Goal: Task Accomplishment & Management: Manage account settings

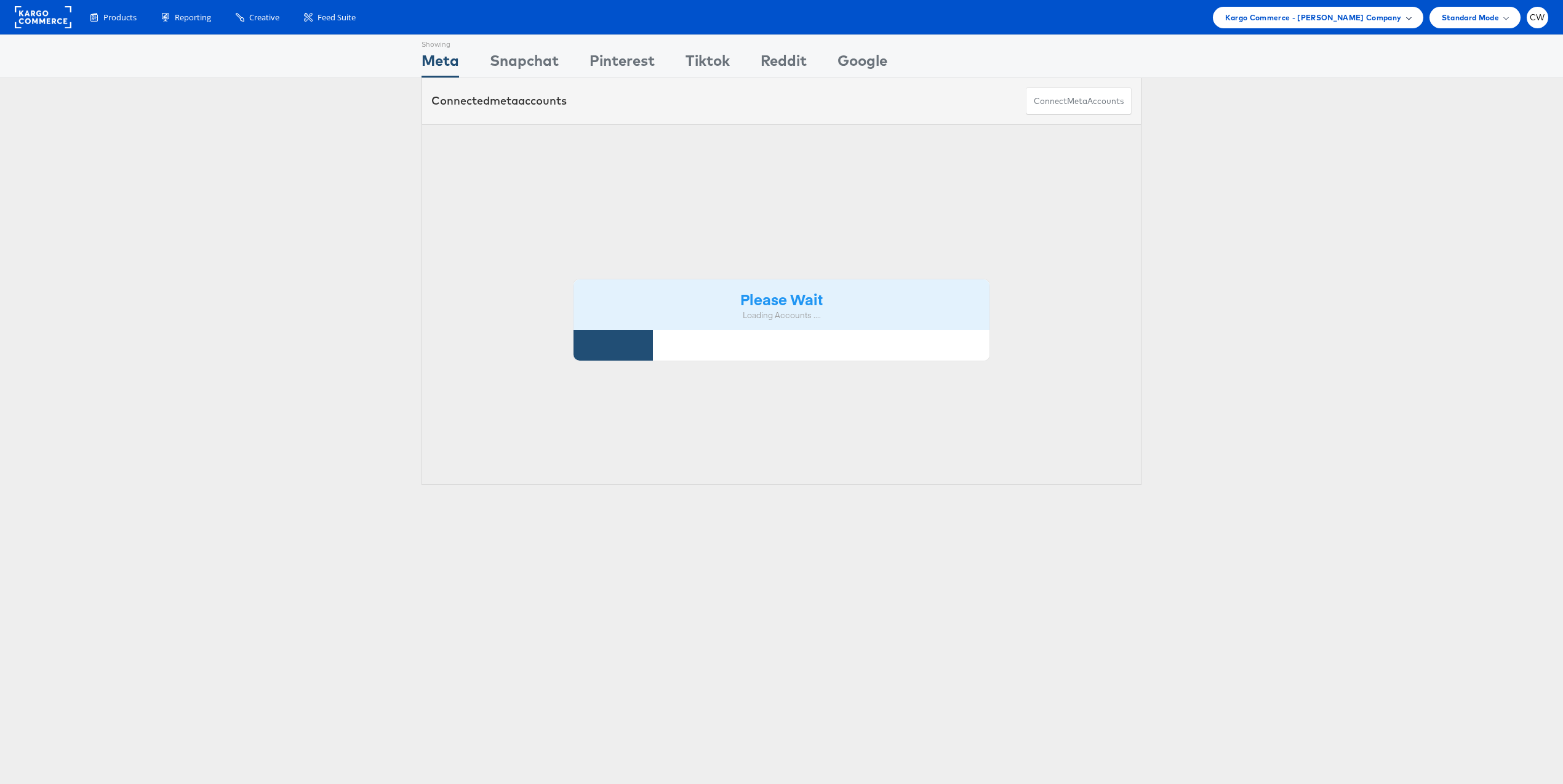
click at [1285, 14] on span "Kargo Commerce - [PERSON_NAME] Company" at bounding box center [1313, 18] width 177 height 13
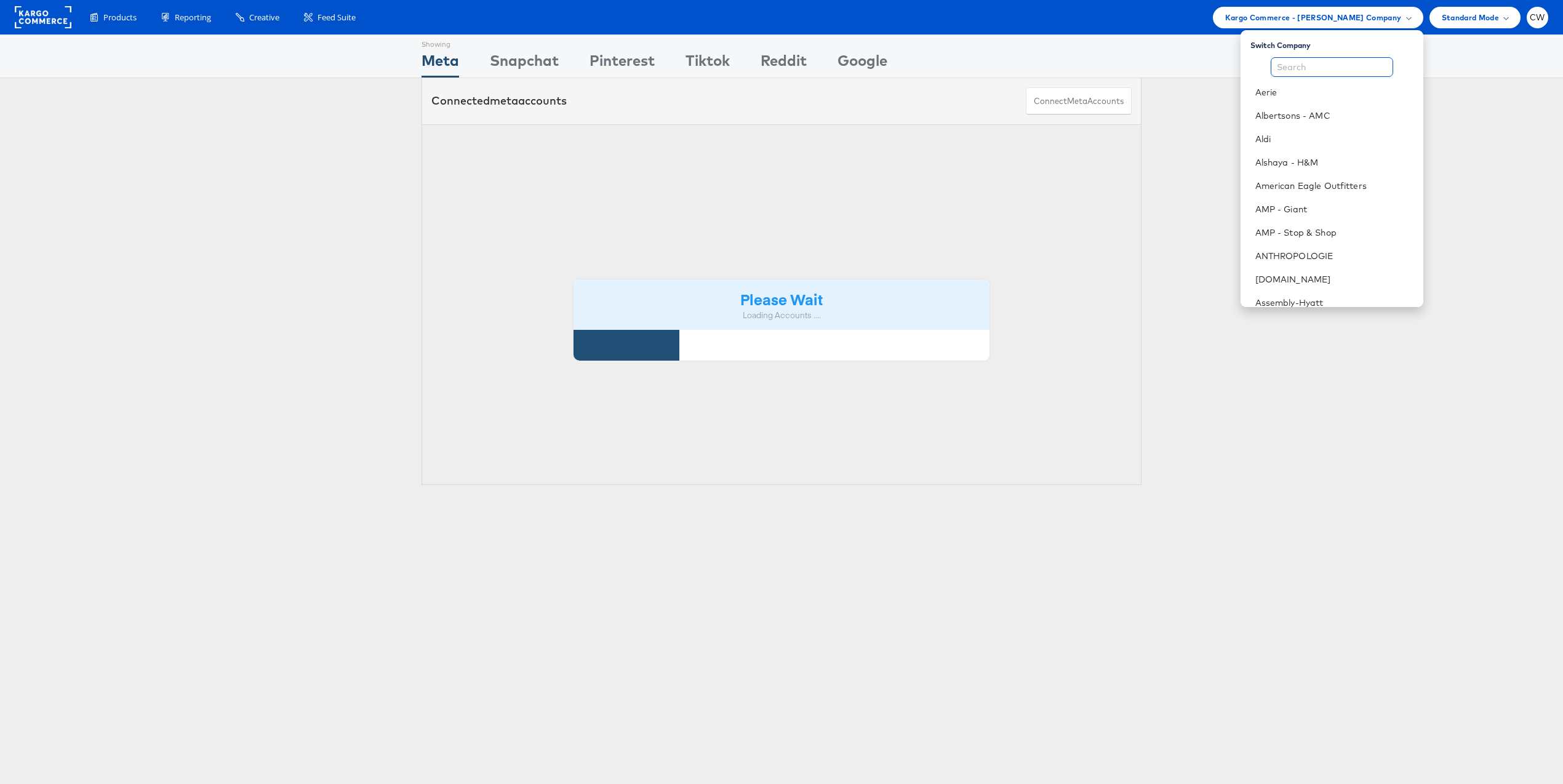
click at [1295, 68] on input "text" at bounding box center [1332, 67] width 123 height 20
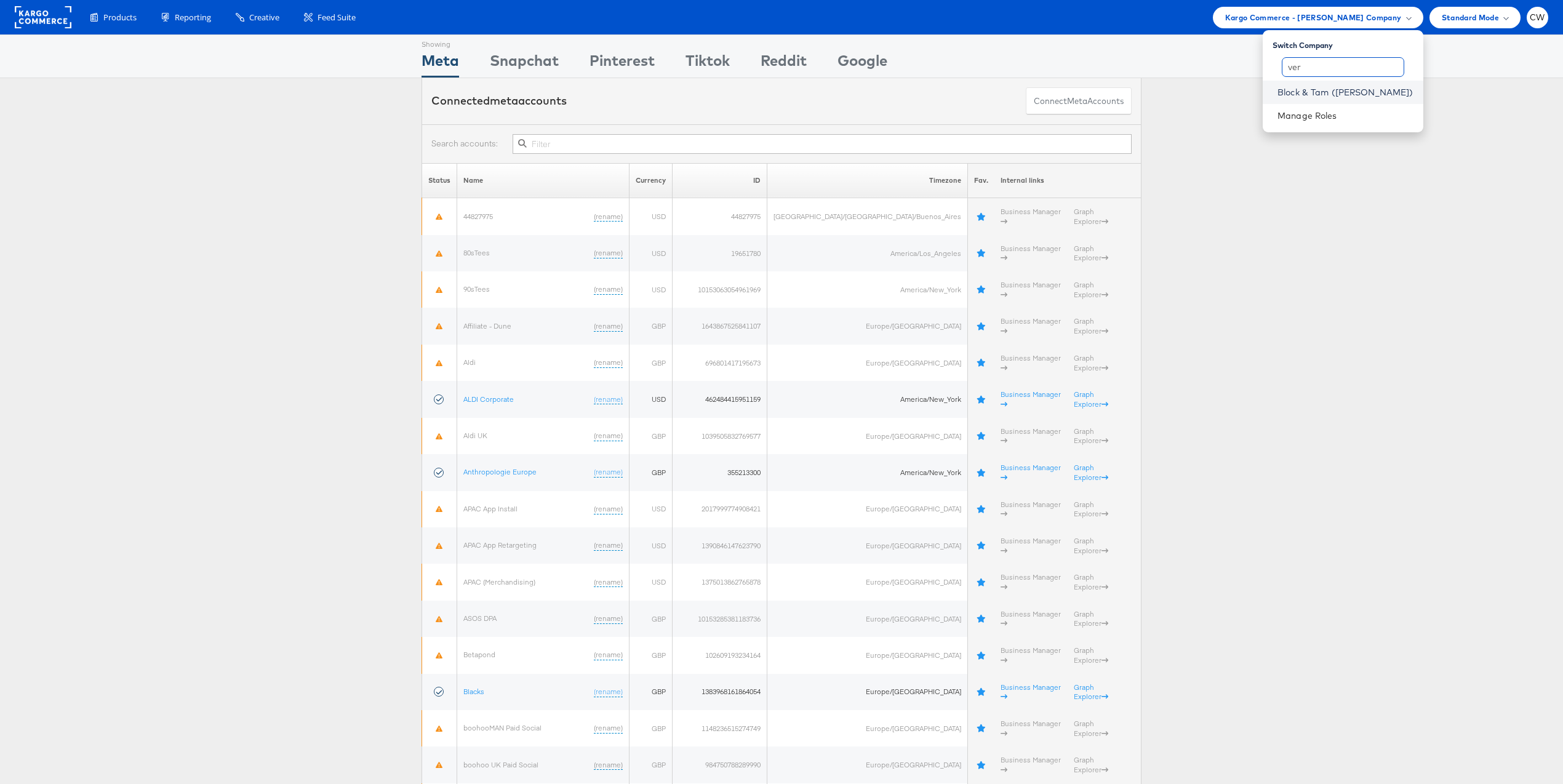
type input "ver"
click at [1341, 93] on link "Block & Tam ([PERSON_NAME])" at bounding box center [1346, 92] width 136 height 13
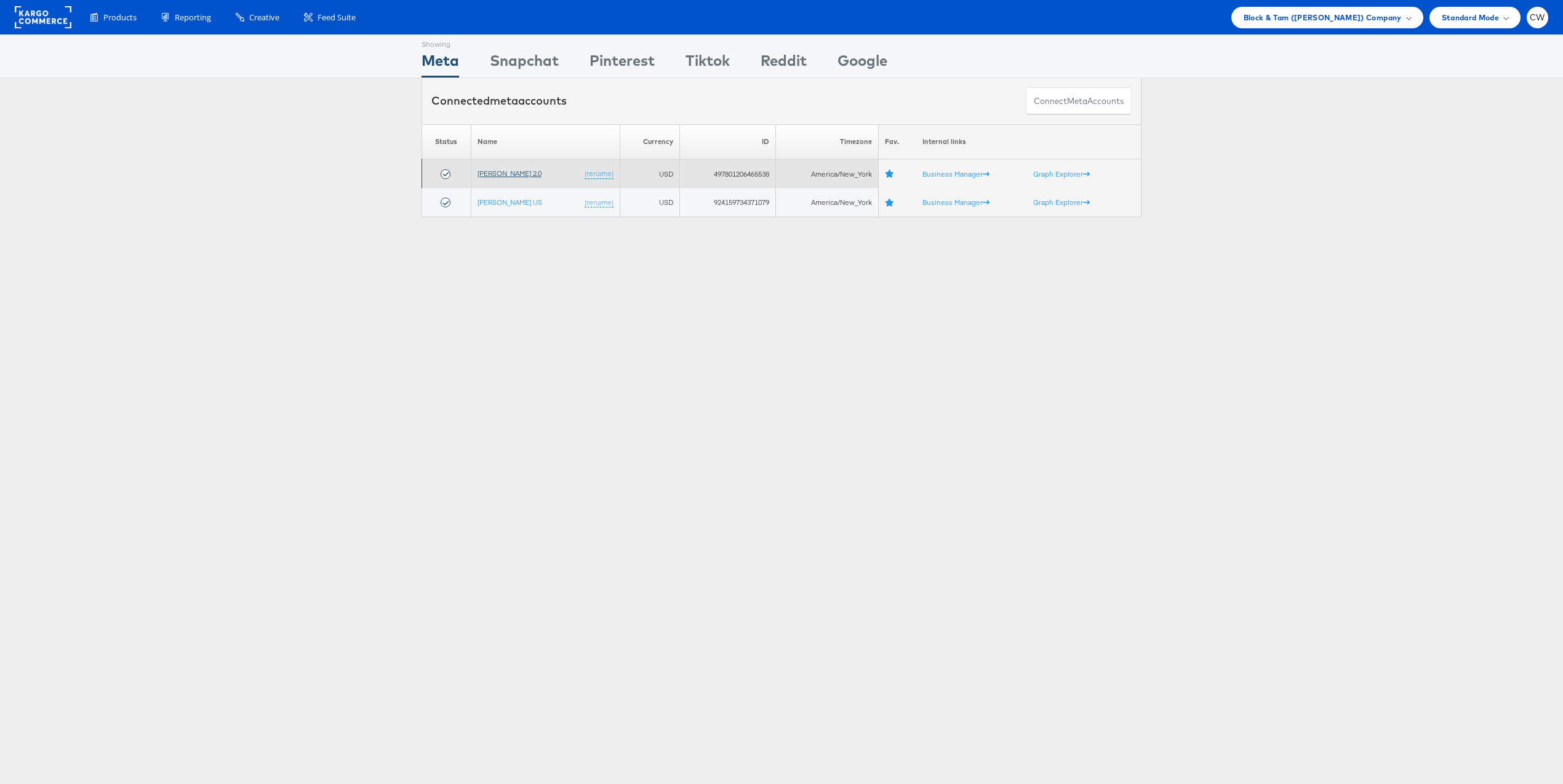
click at [521, 174] on link "[PERSON_NAME] 2.0" at bounding box center [509, 173] width 64 height 9
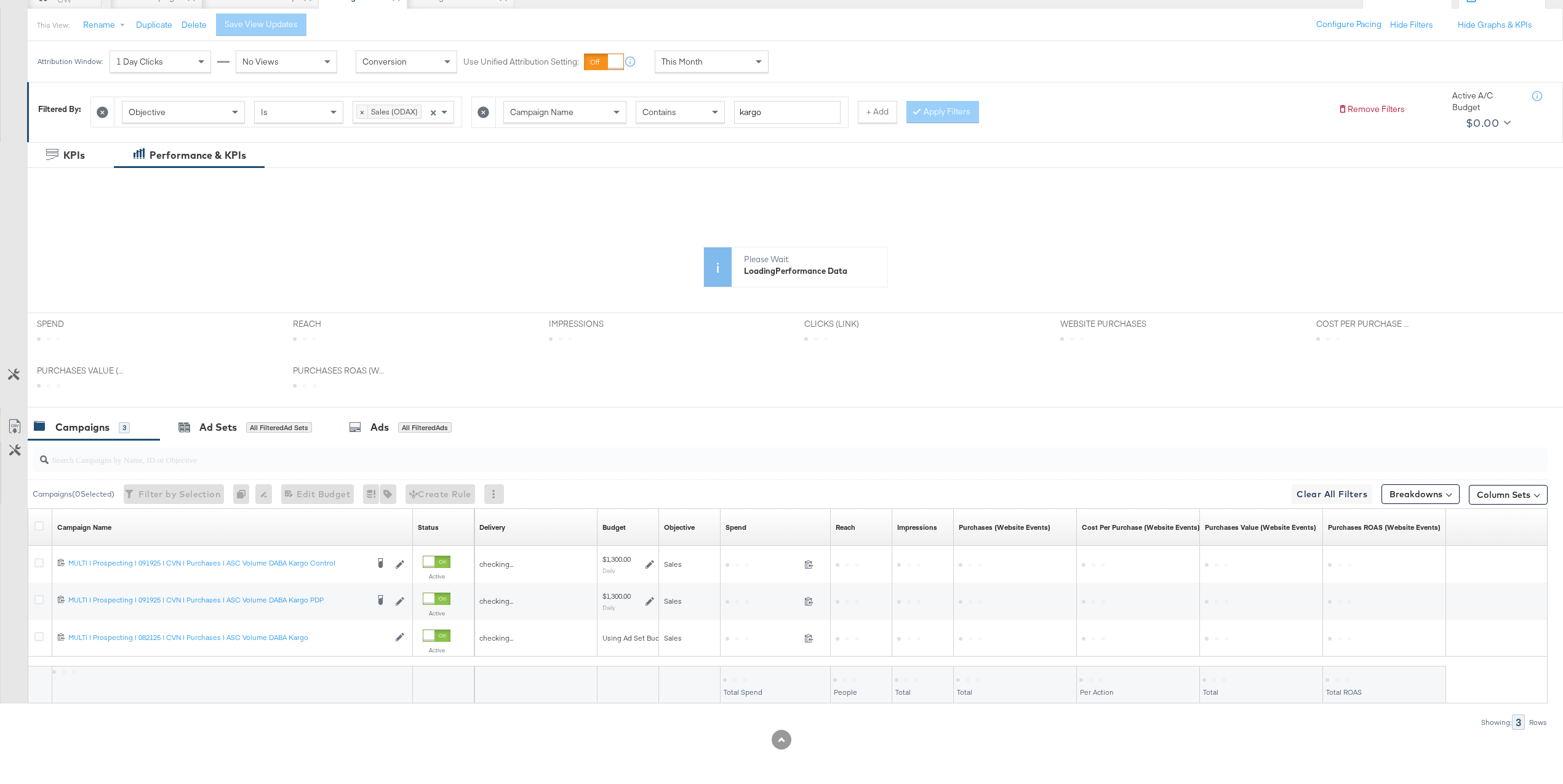
scroll to position [249, 0]
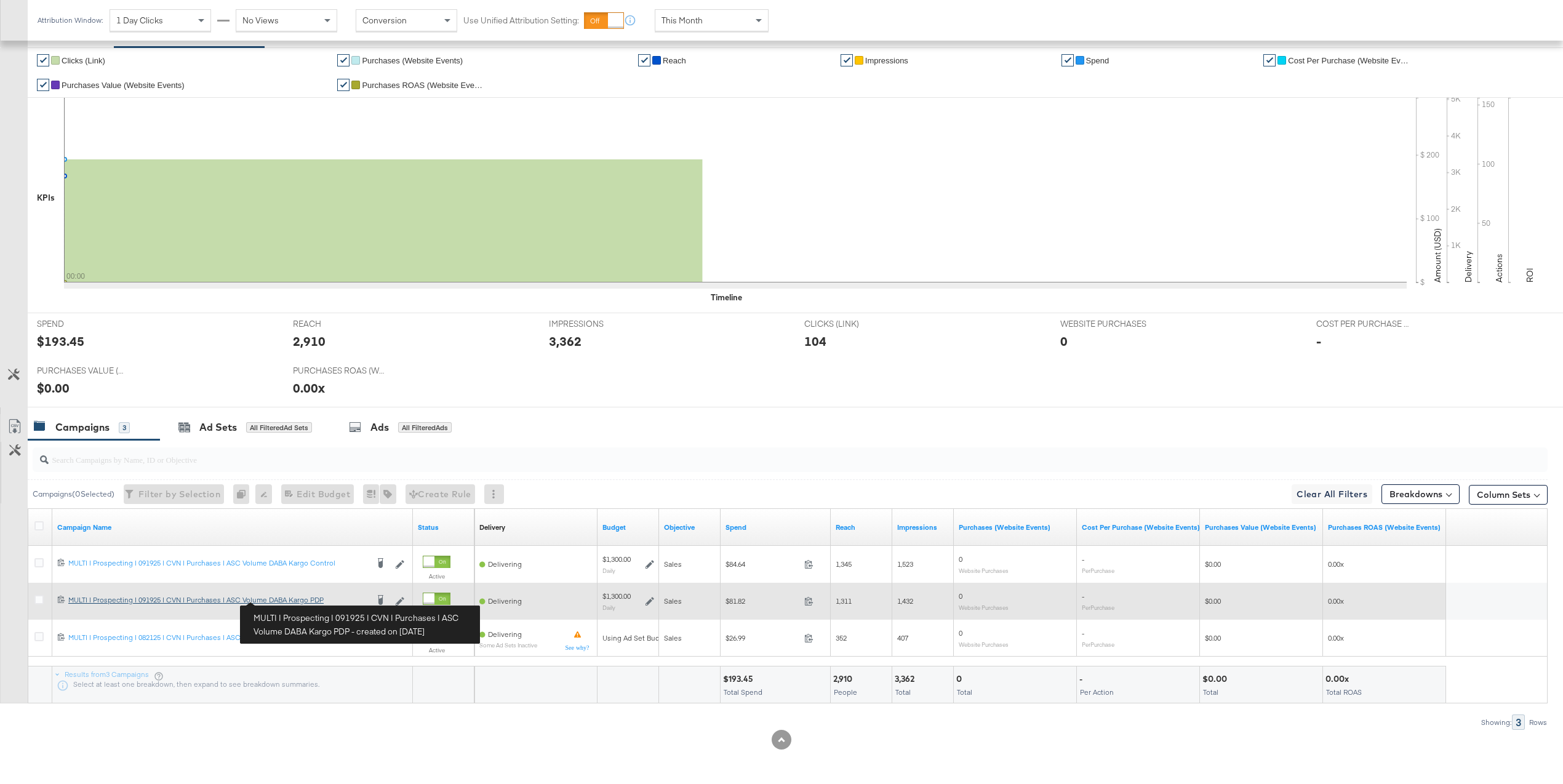
click at [286, 600] on div "MULTI | Prospecting | 091925 | CVN | Purchases | ASC Volume DABA Kargo PDP MULT…" at bounding box center [217, 600] width 299 height 10
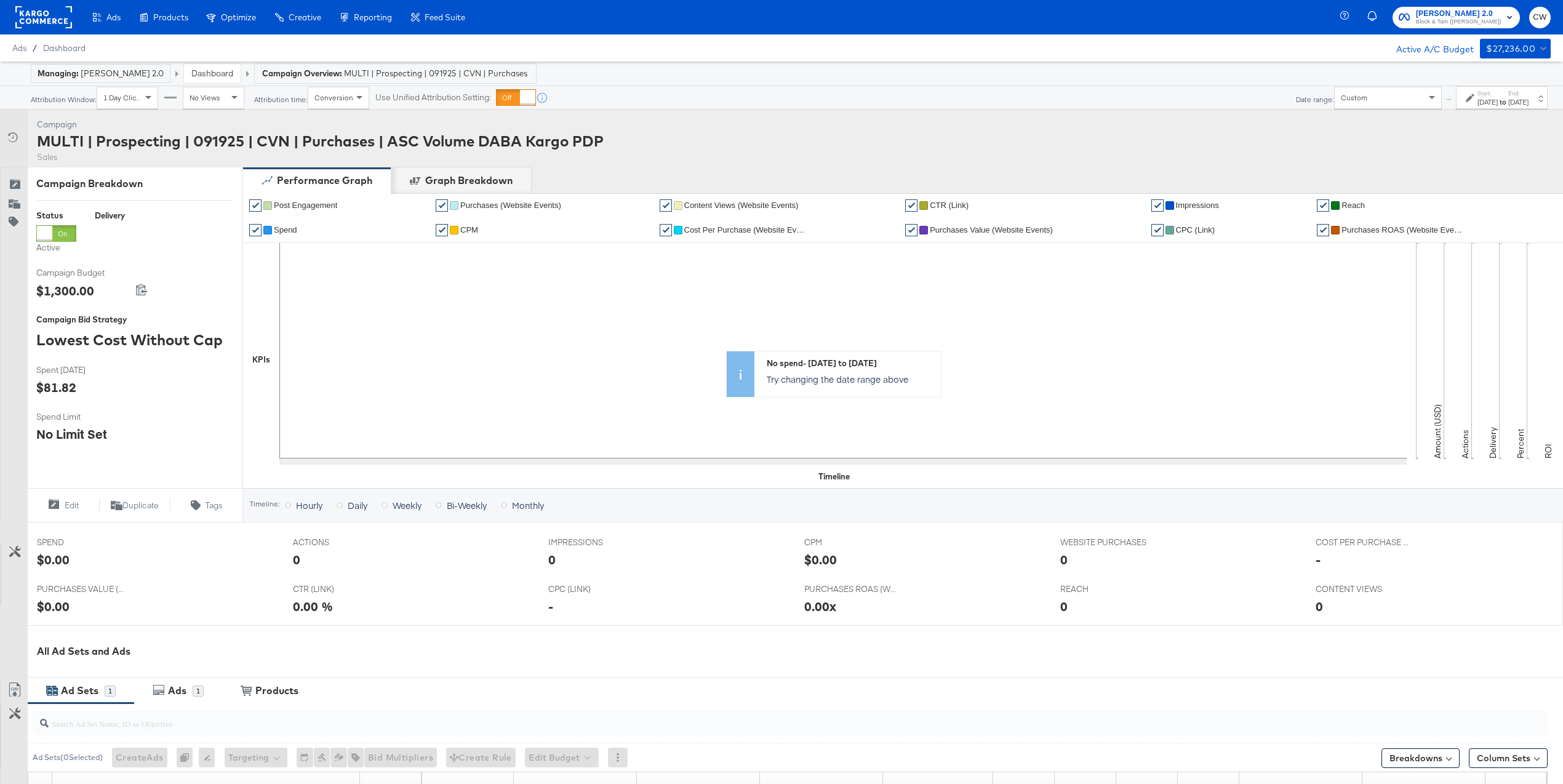
click at [1354, 103] on div "Custom" at bounding box center [1388, 98] width 107 height 21
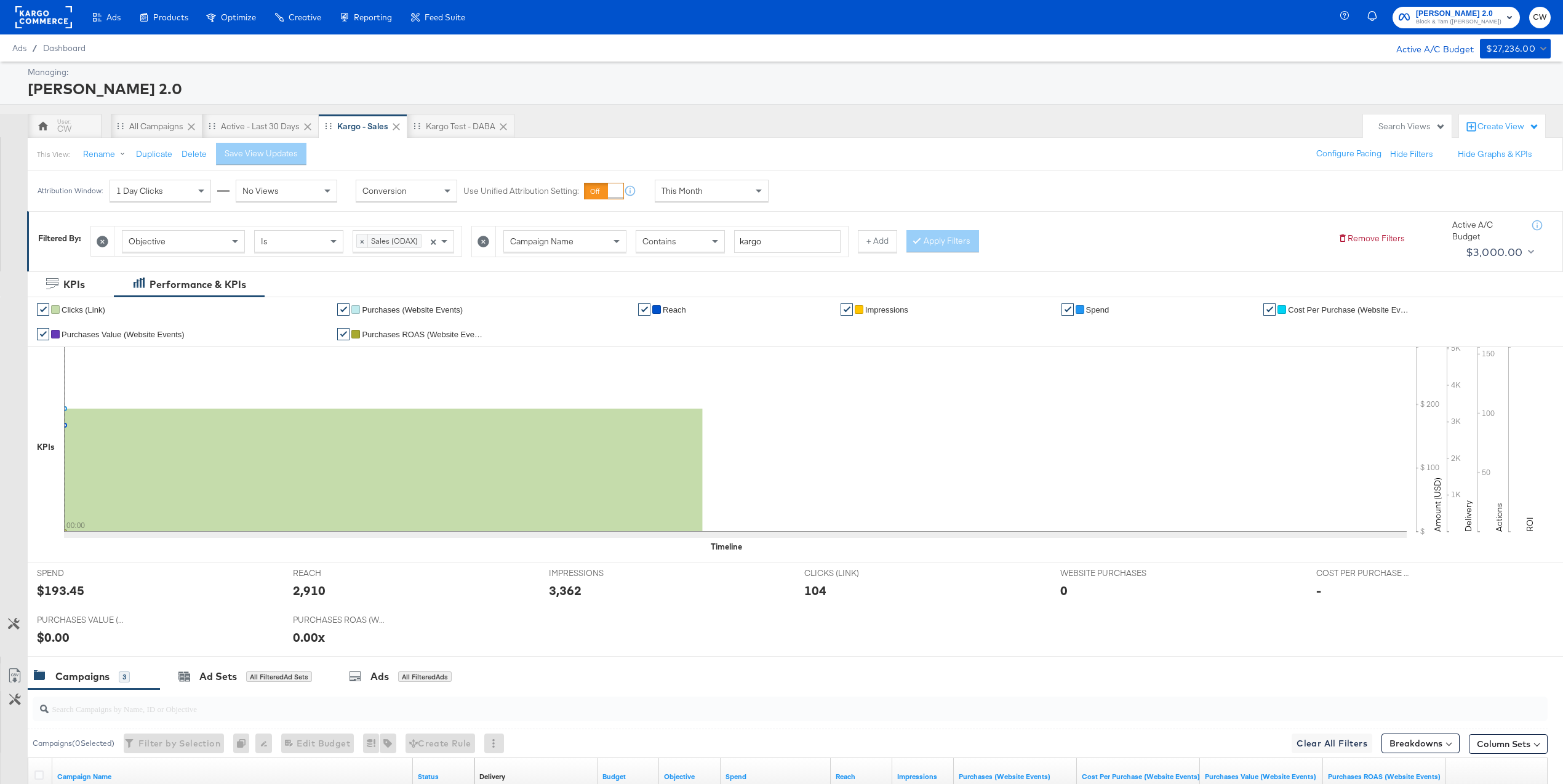
click at [709, 200] on div "This Month" at bounding box center [711, 191] width 114 height 22
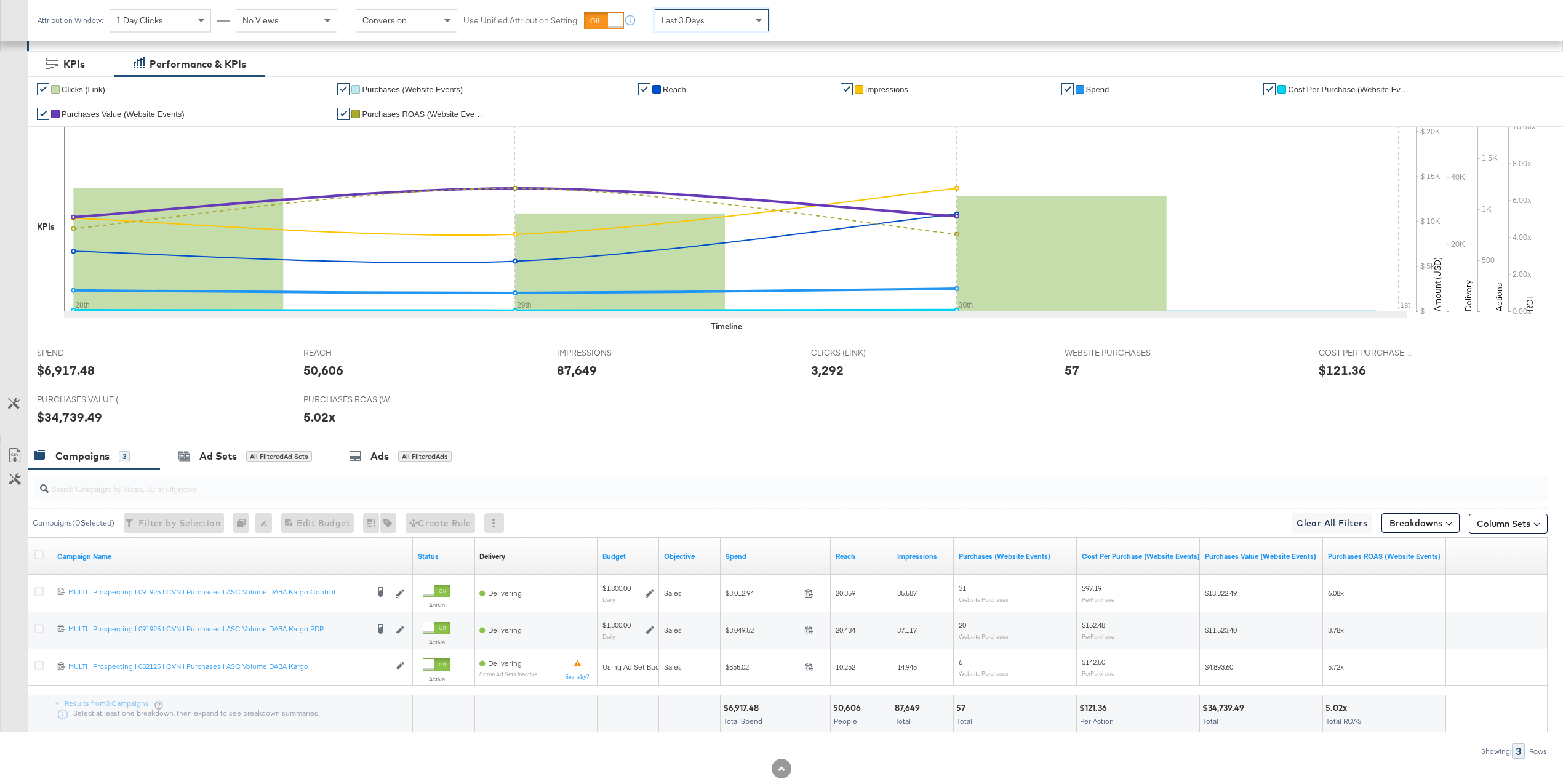
scroll to position [232, 0]
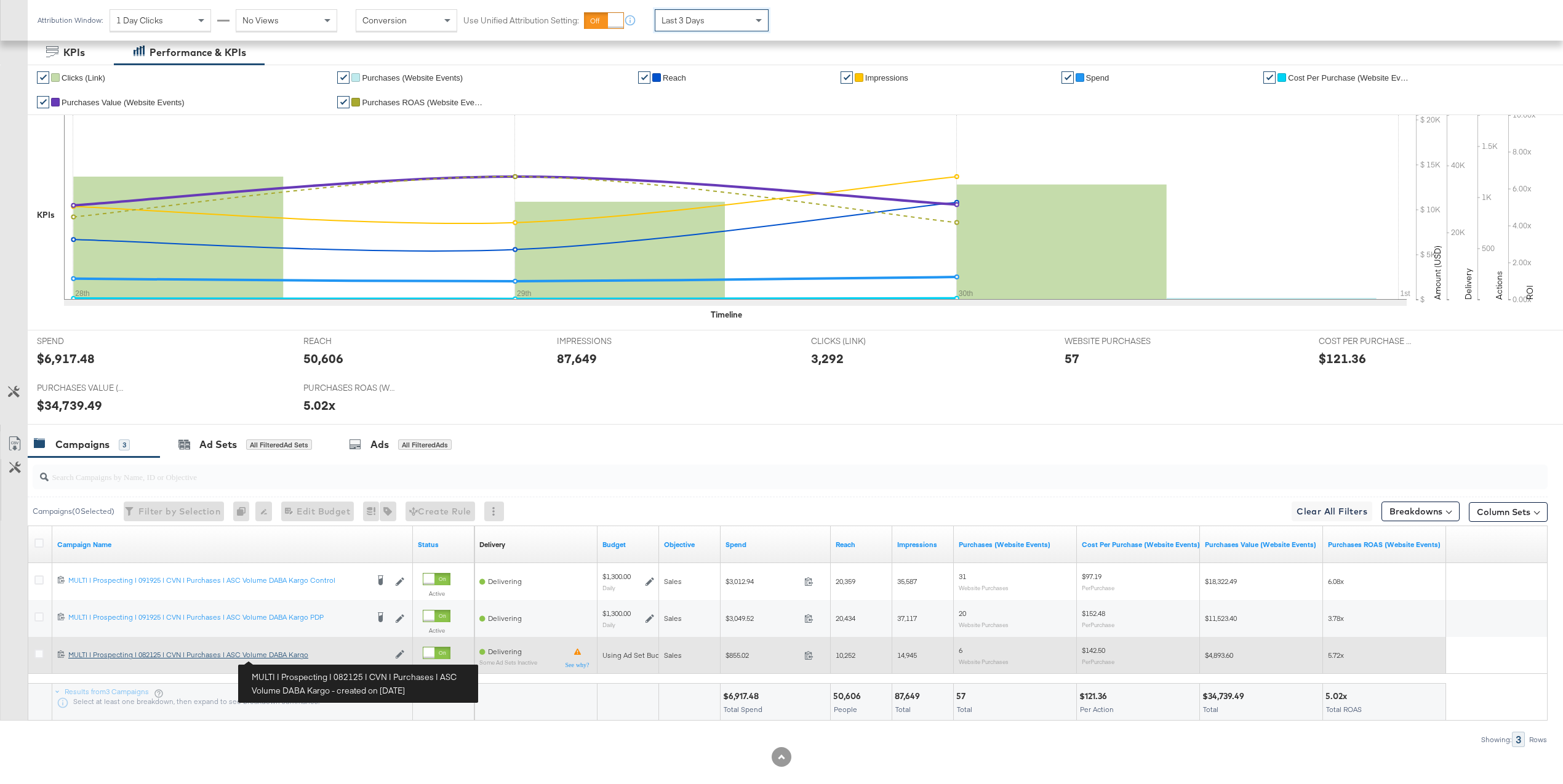
click at [282, 658] on div "MULTI | Prospecting | 082125 | CVN | Purchases | ASC Volume DABA Kargo MULTI | …" at bounding box center [228, 654] width 321 height 10
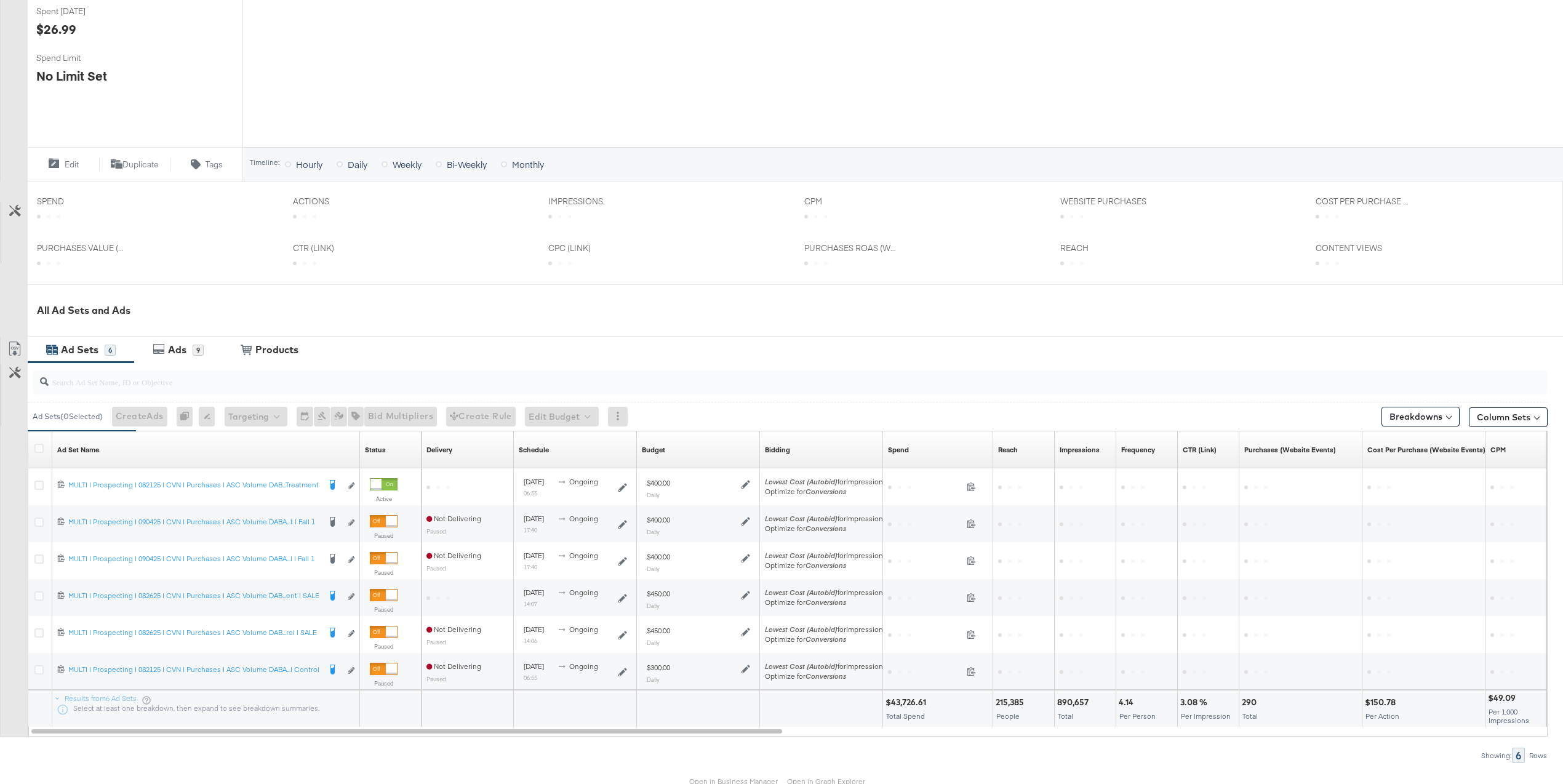
scroll to position [382, 0]
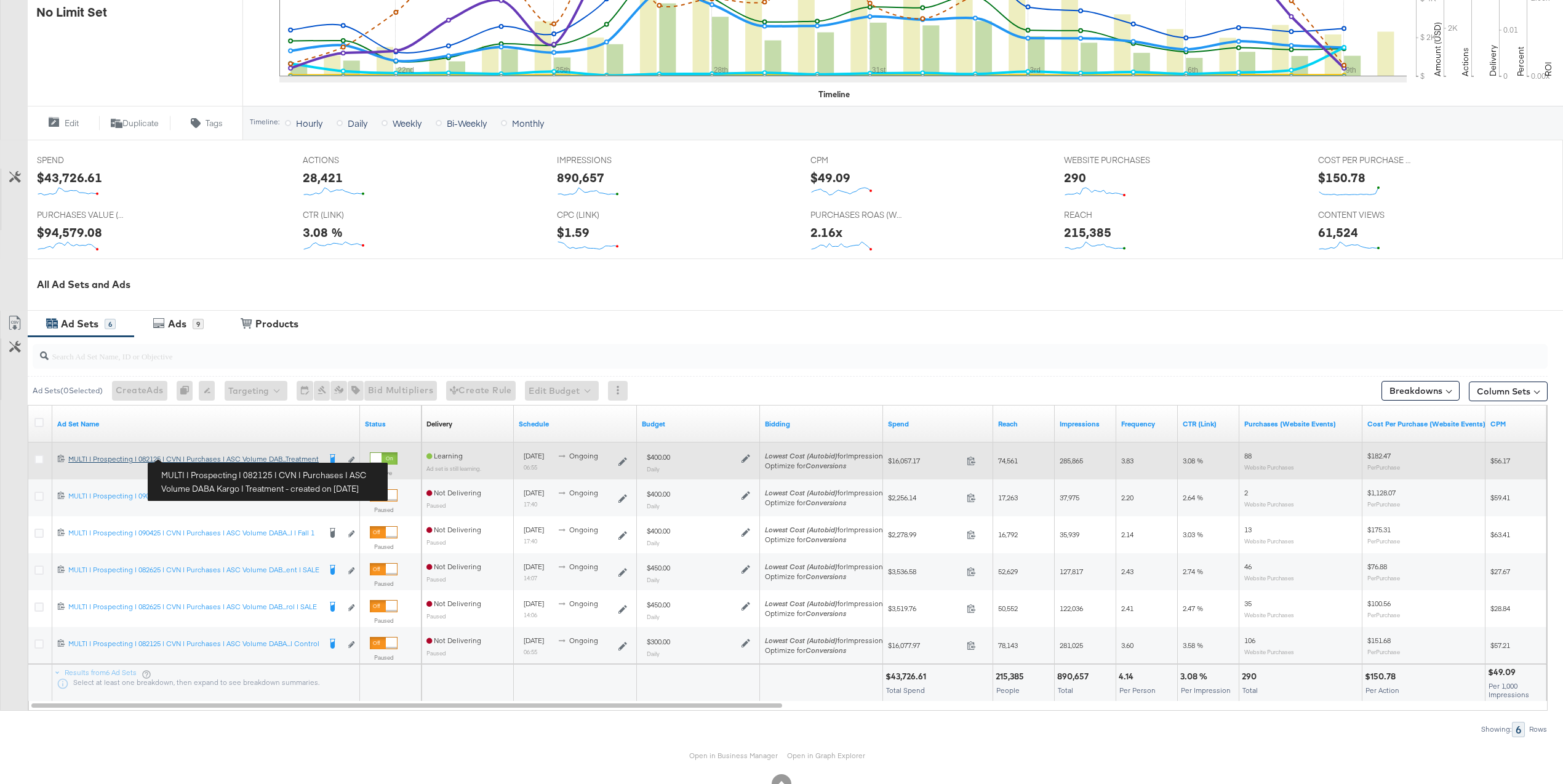
click at [261, 458] on div "MULTI | Prospecting | 082125 | CVN | Purchases | ASC Volume DABA Kargo | Treatm…" at bounding box center [193, 459] width 251 height 10
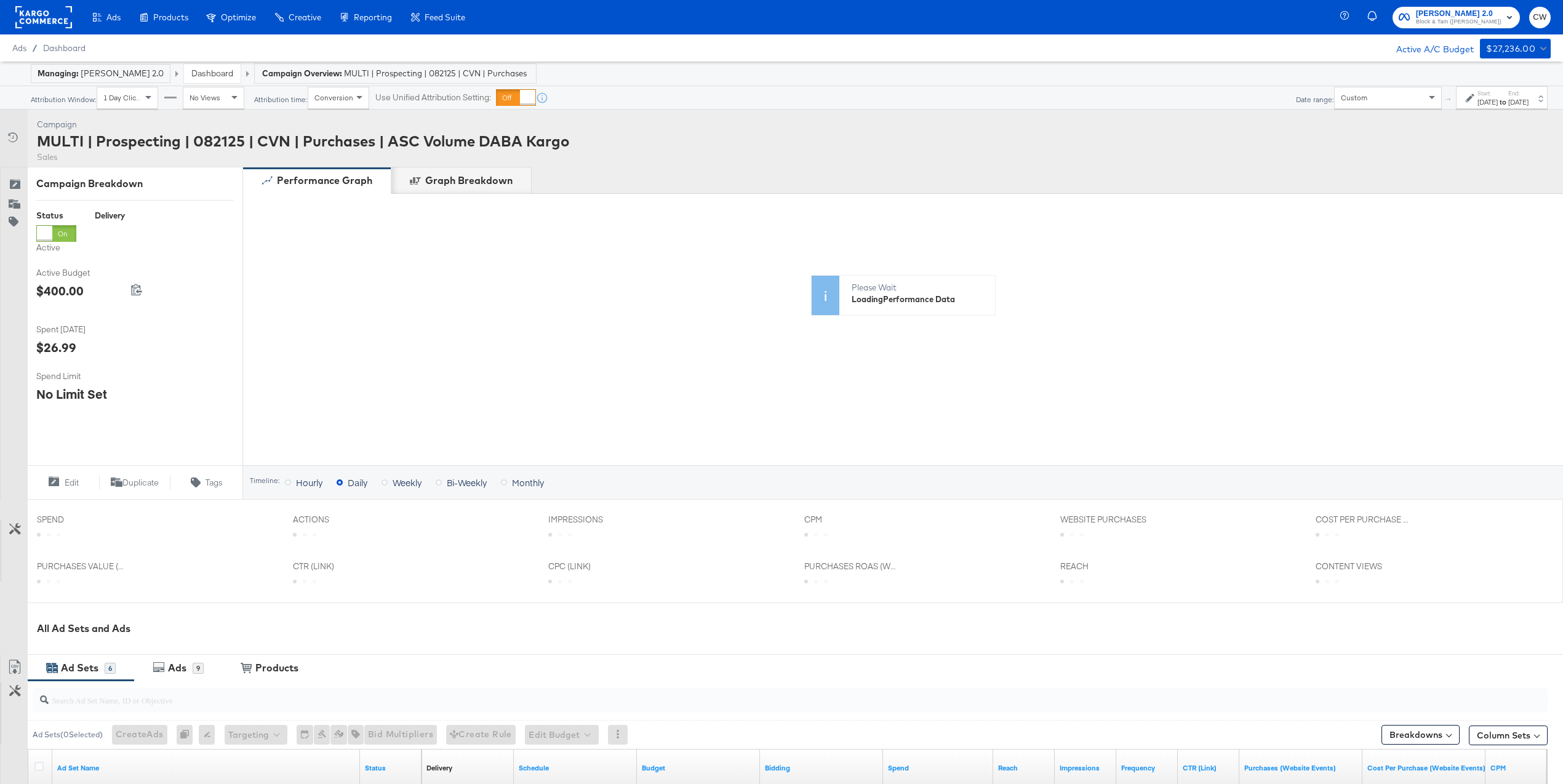
scroll to position [382, 0]
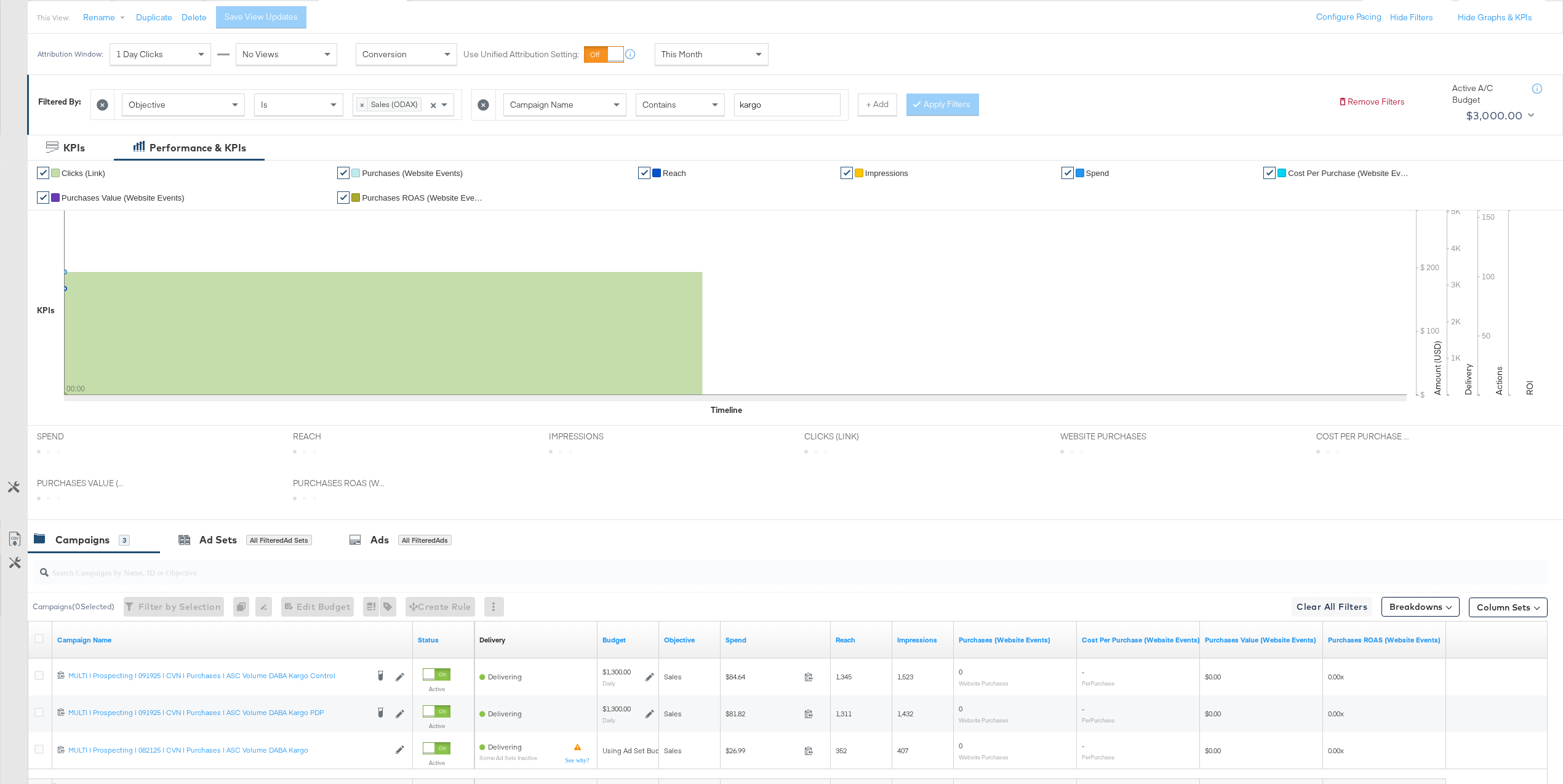
scroll to position [147, 0]
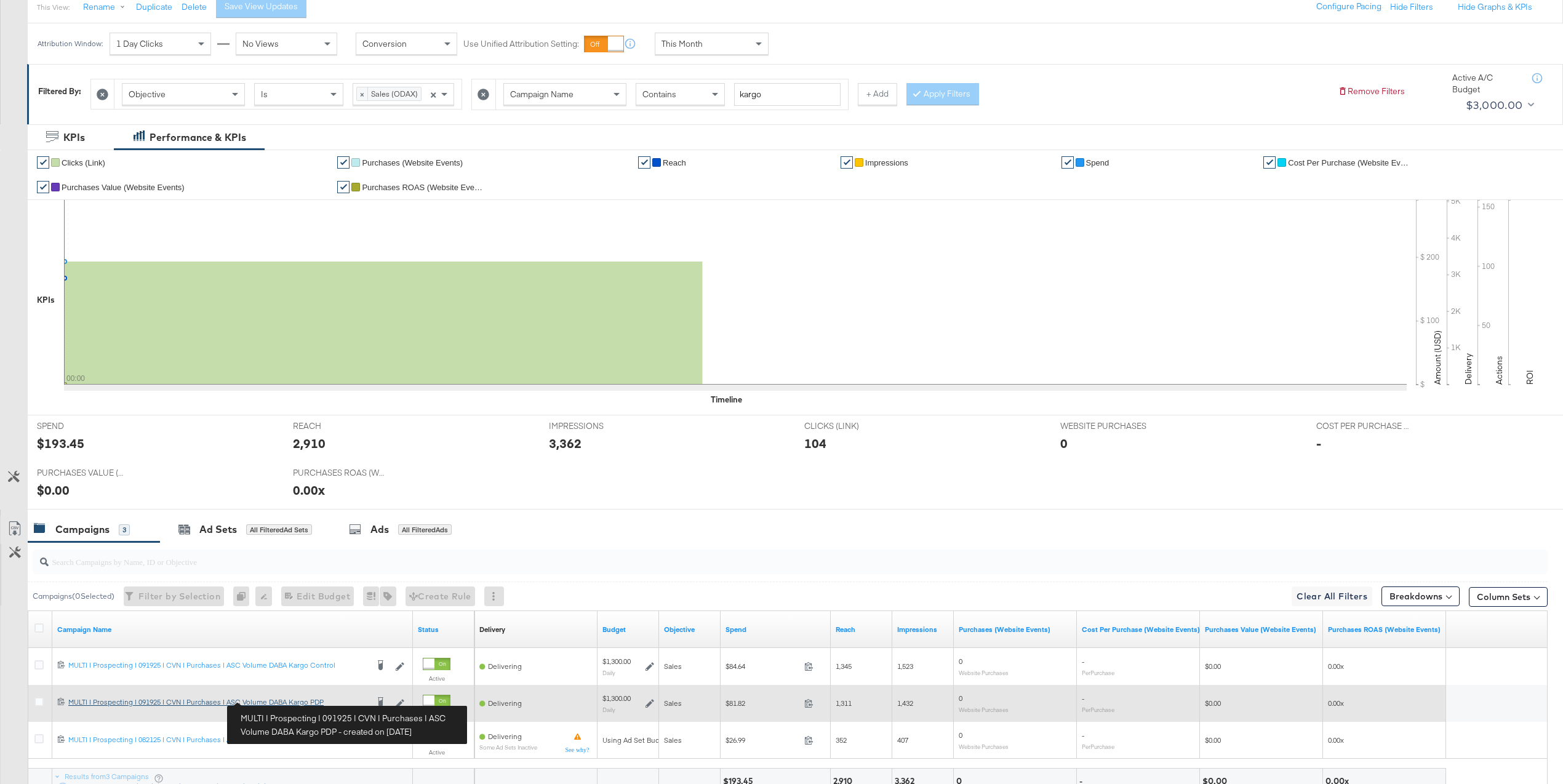
click at [273, 700] on div "MULTI | Prospecting | 091925 | CVN | Purchases | ASC Volume DABA Kargo PDP MULT…" at bounding box center [217, 702] width 299 height 10
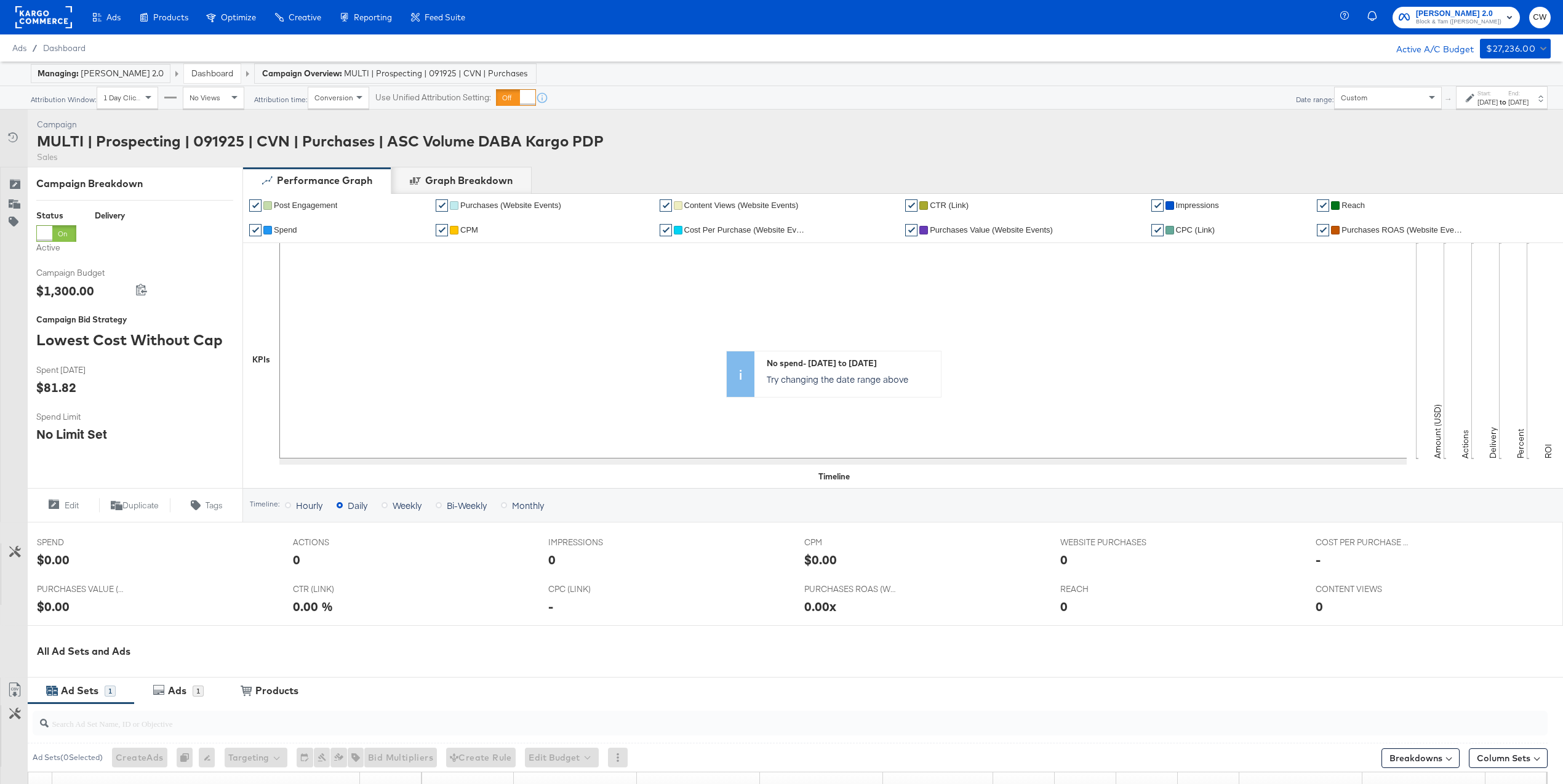
click at [1352, 88] on div "Custom" at bounding box center [1388, 98] width 107 height 21
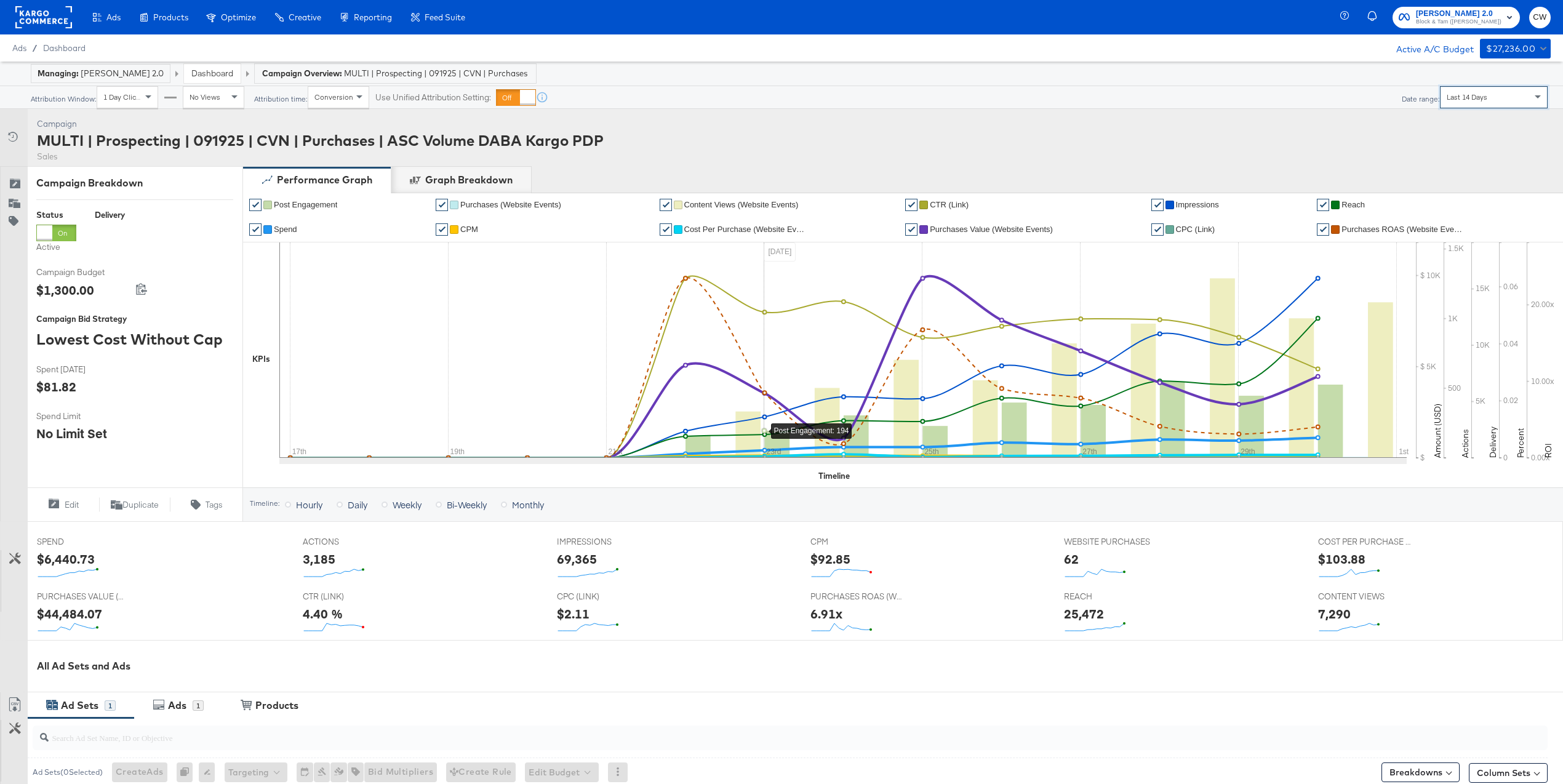
scroll to position [235, 0]
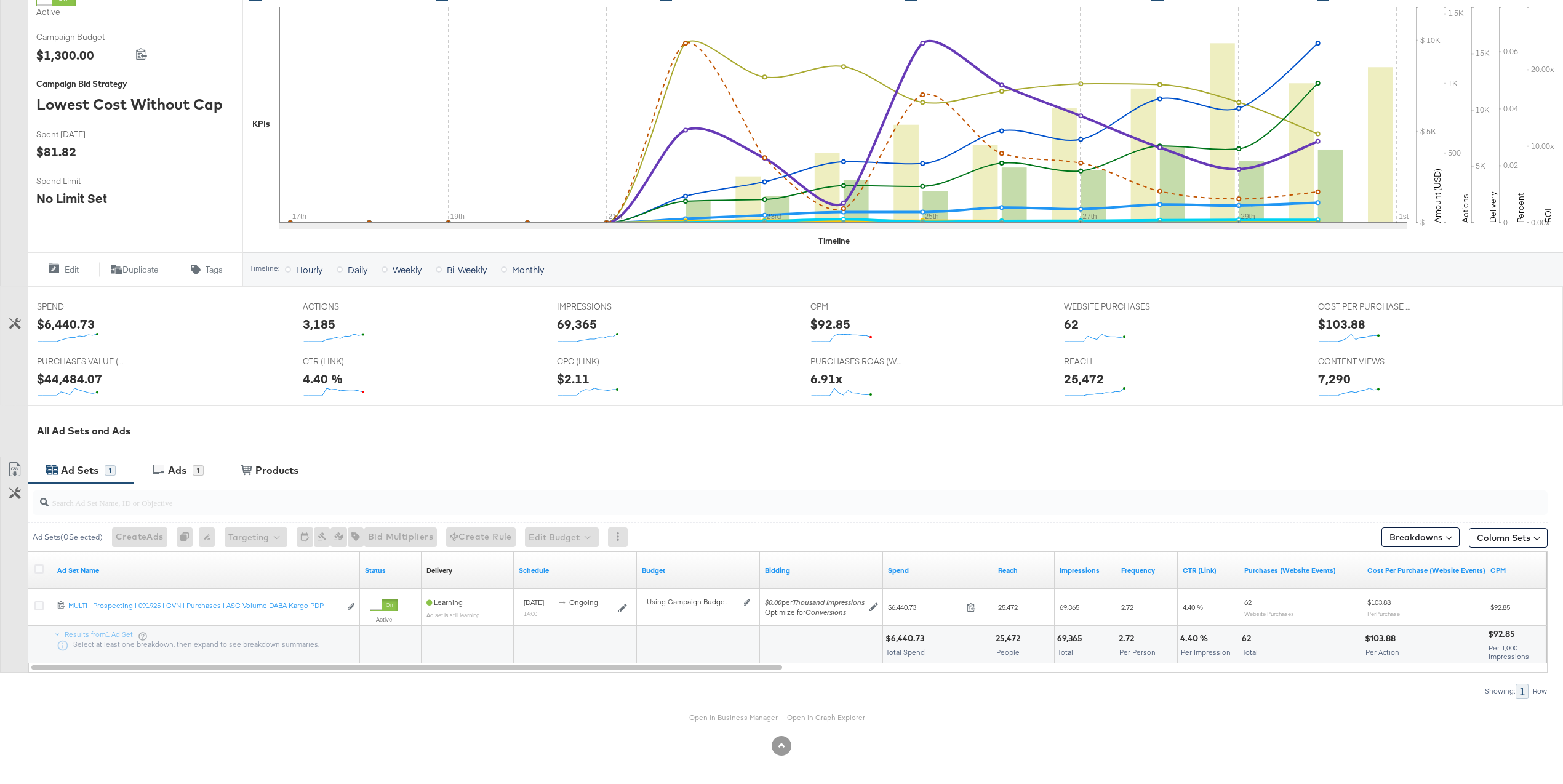
click at [714, 718] on link "Open in Business Manager" at bounding box center [733, 717] width 88 height 9
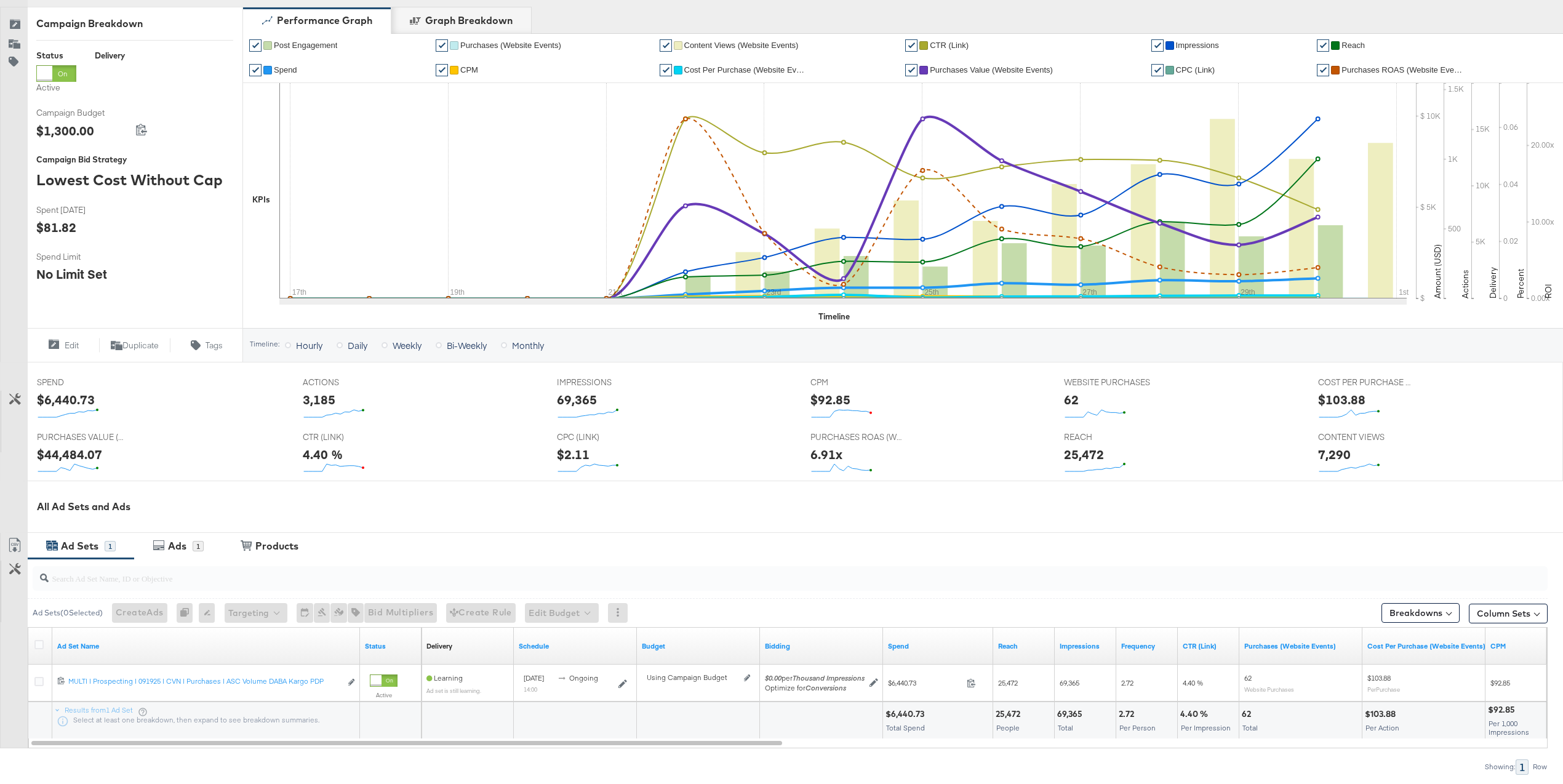
scroll to position [92, 0]
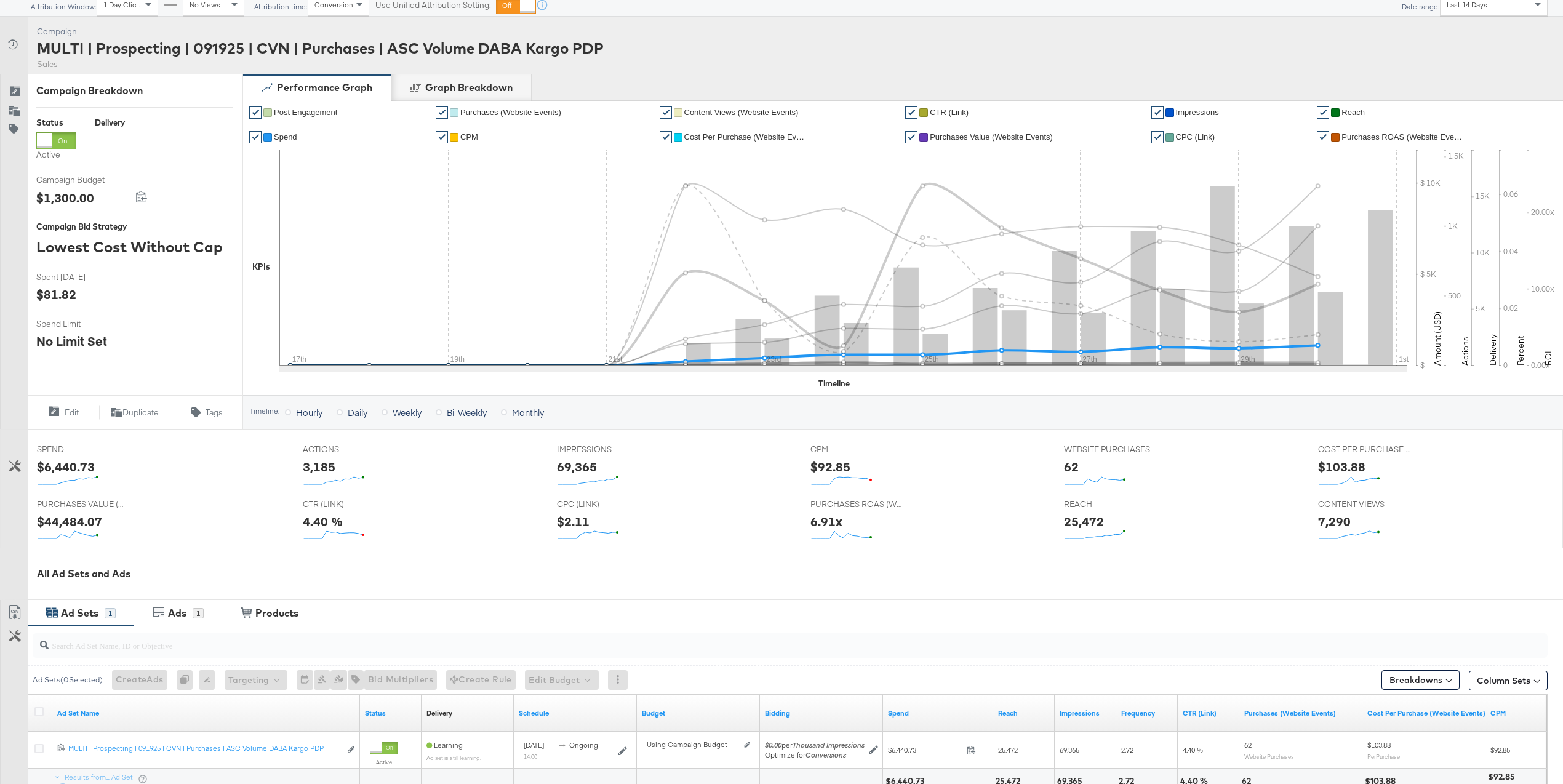
click at [285, 138] on span "Spend" at bounding box center [285, 137] width 23 height 9
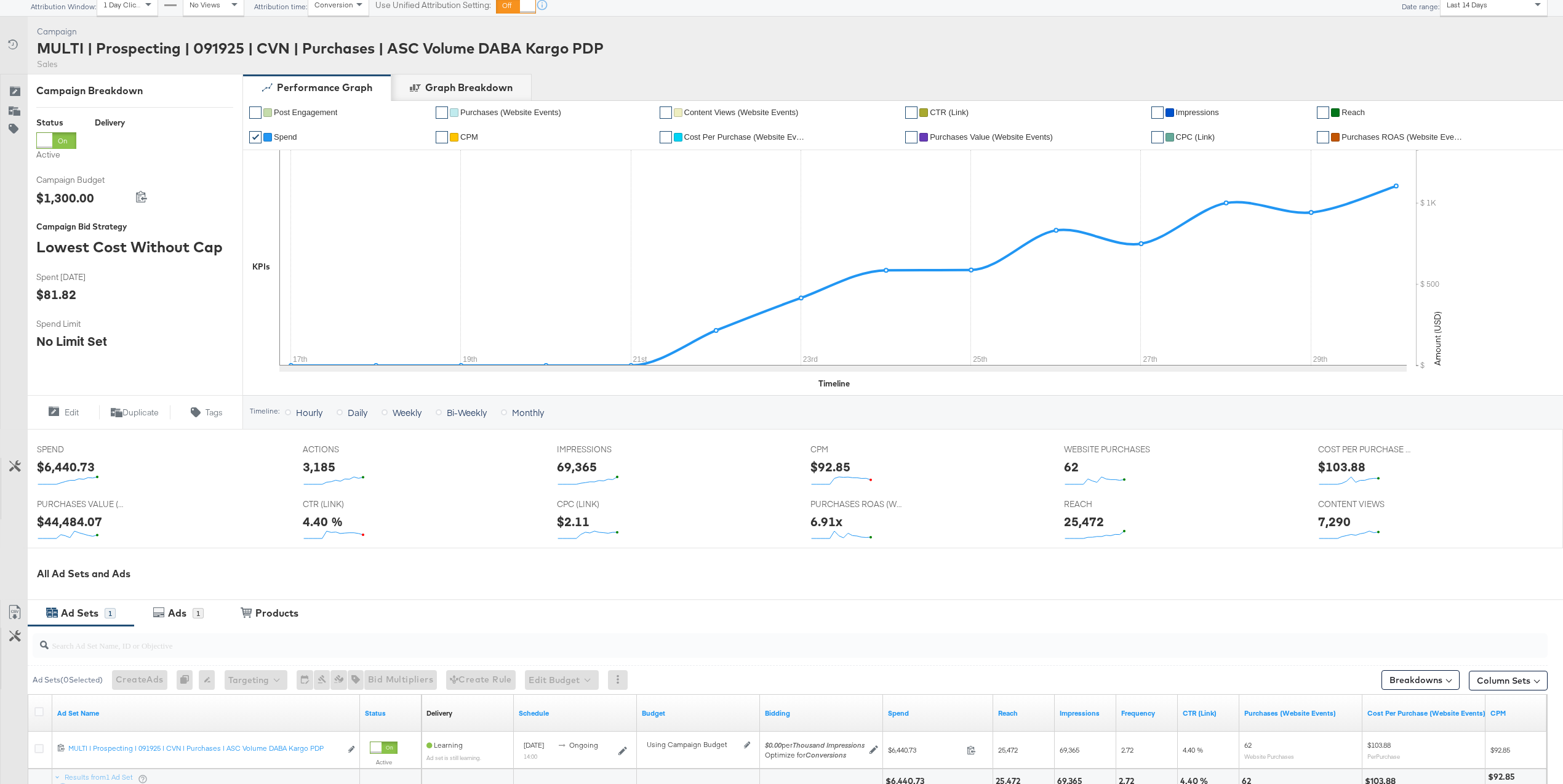
scroll to position [235, 0]
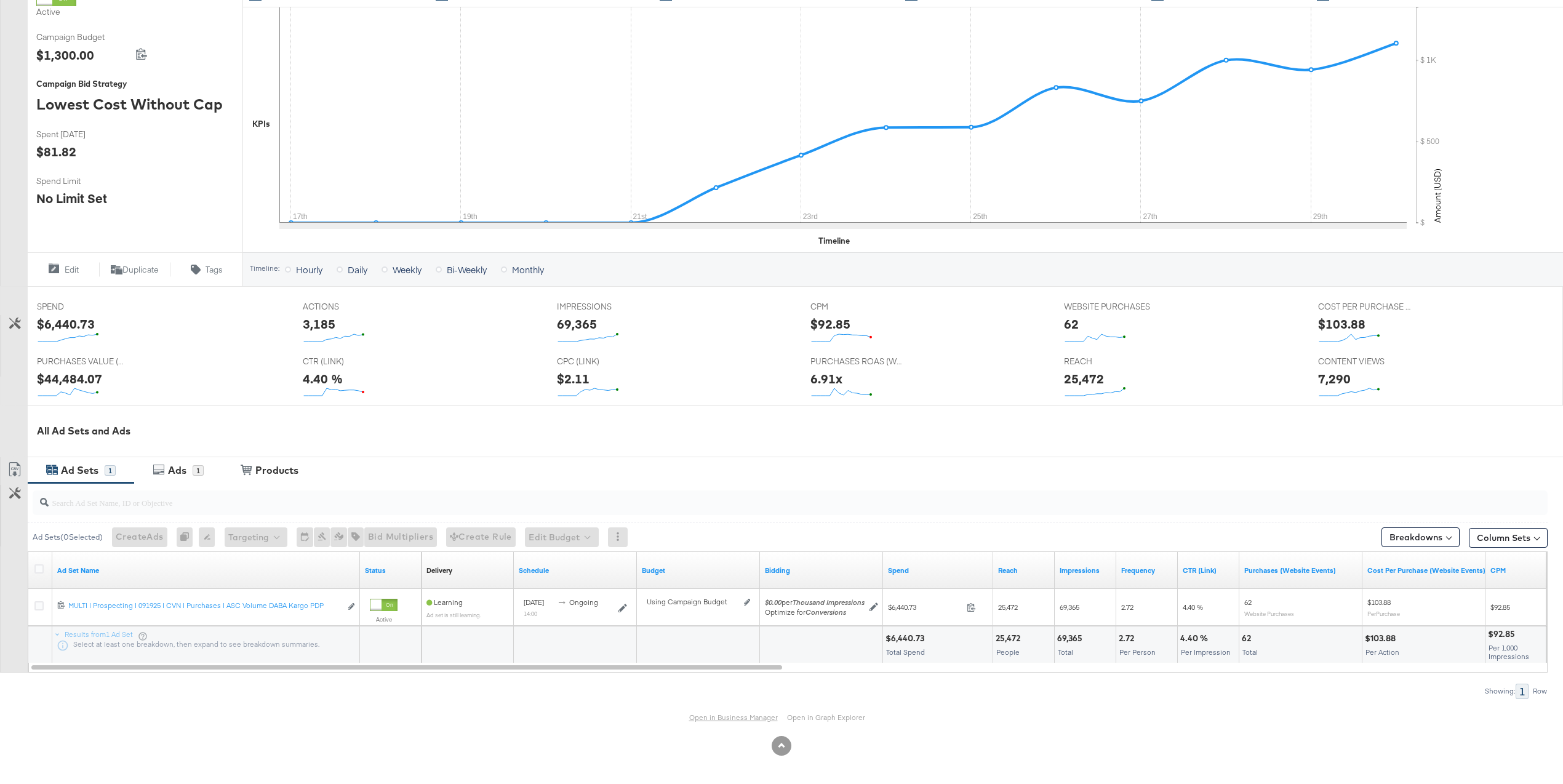
click at [753, 716] on link "Open in Business Manager" at bounding box center [733, 717] width 88 height 9
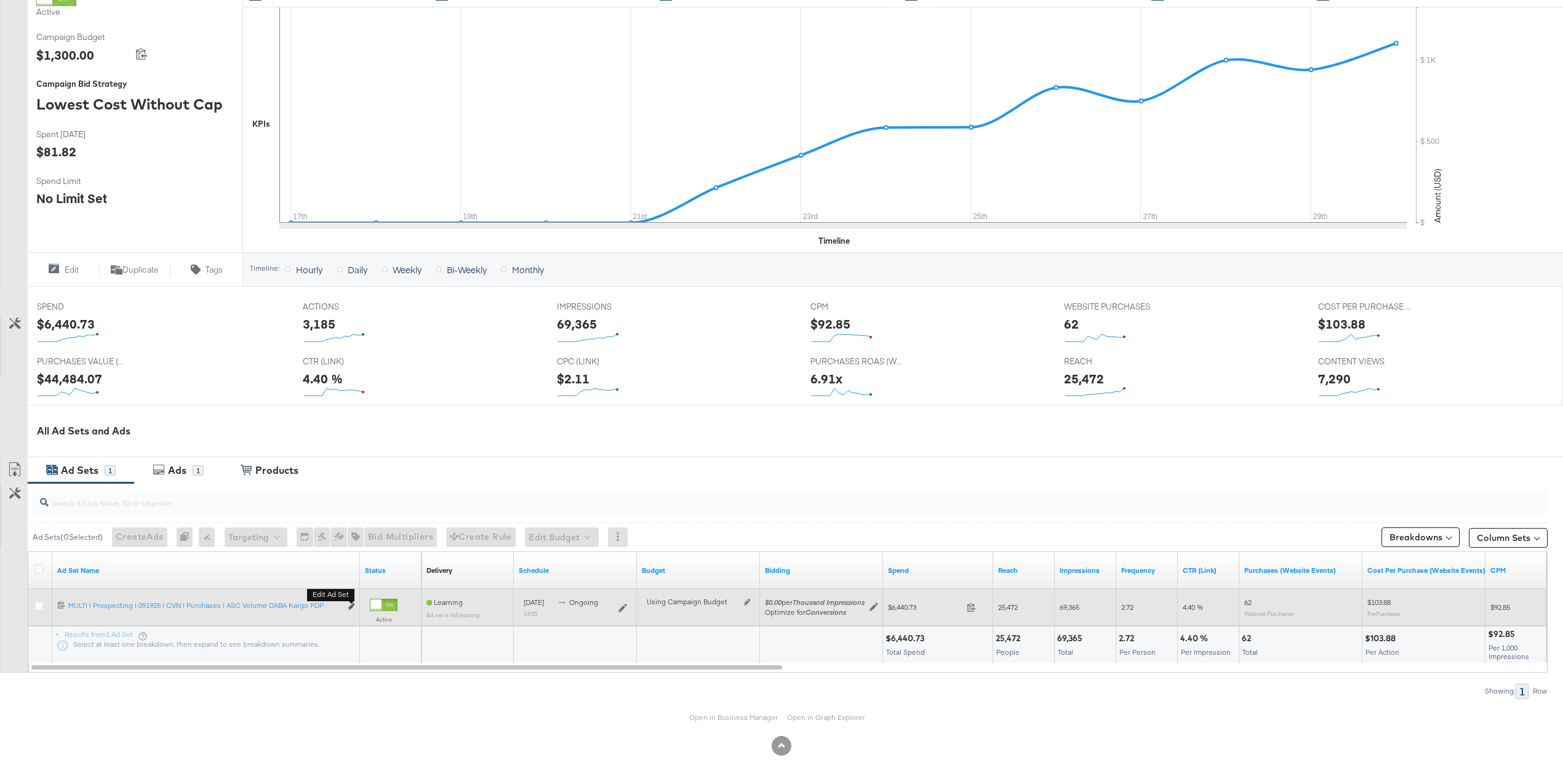
click at [351, 605] on icon "link" at bounding box center [351, 607] width 6 height 7
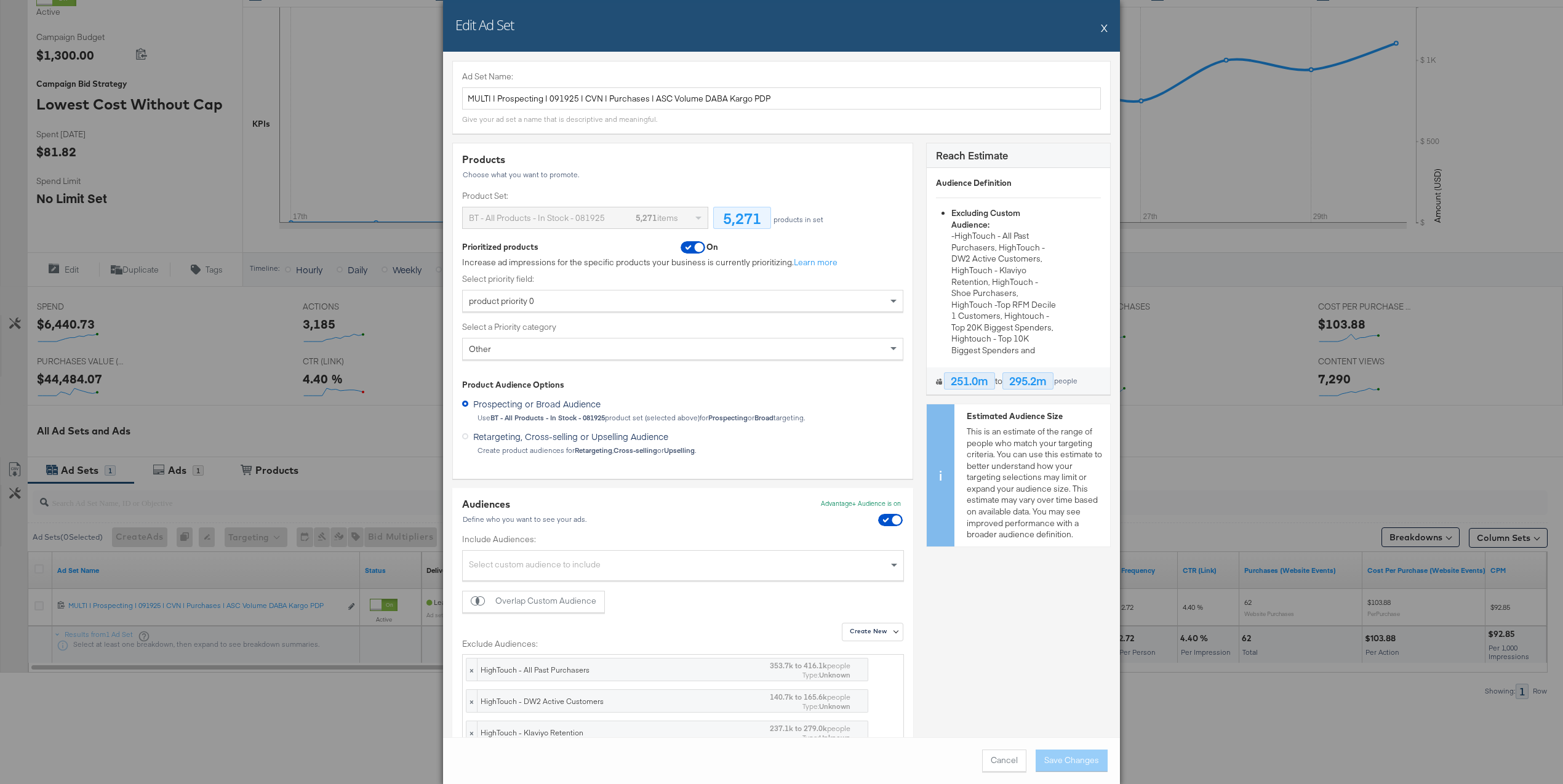
scroll to position [0, 0]
click at [765, 305] on div "product priority 0" at bounding box center [683, 301] width 440 height 21
click at [881, 242] on div "Prioritized products On Increase ad impressions for the specific products your …" at bounding box center [683, 300] width 442 height 118
click at [1106, 28] on button "X" at bounding box center [1105, 27] width 7 height 25
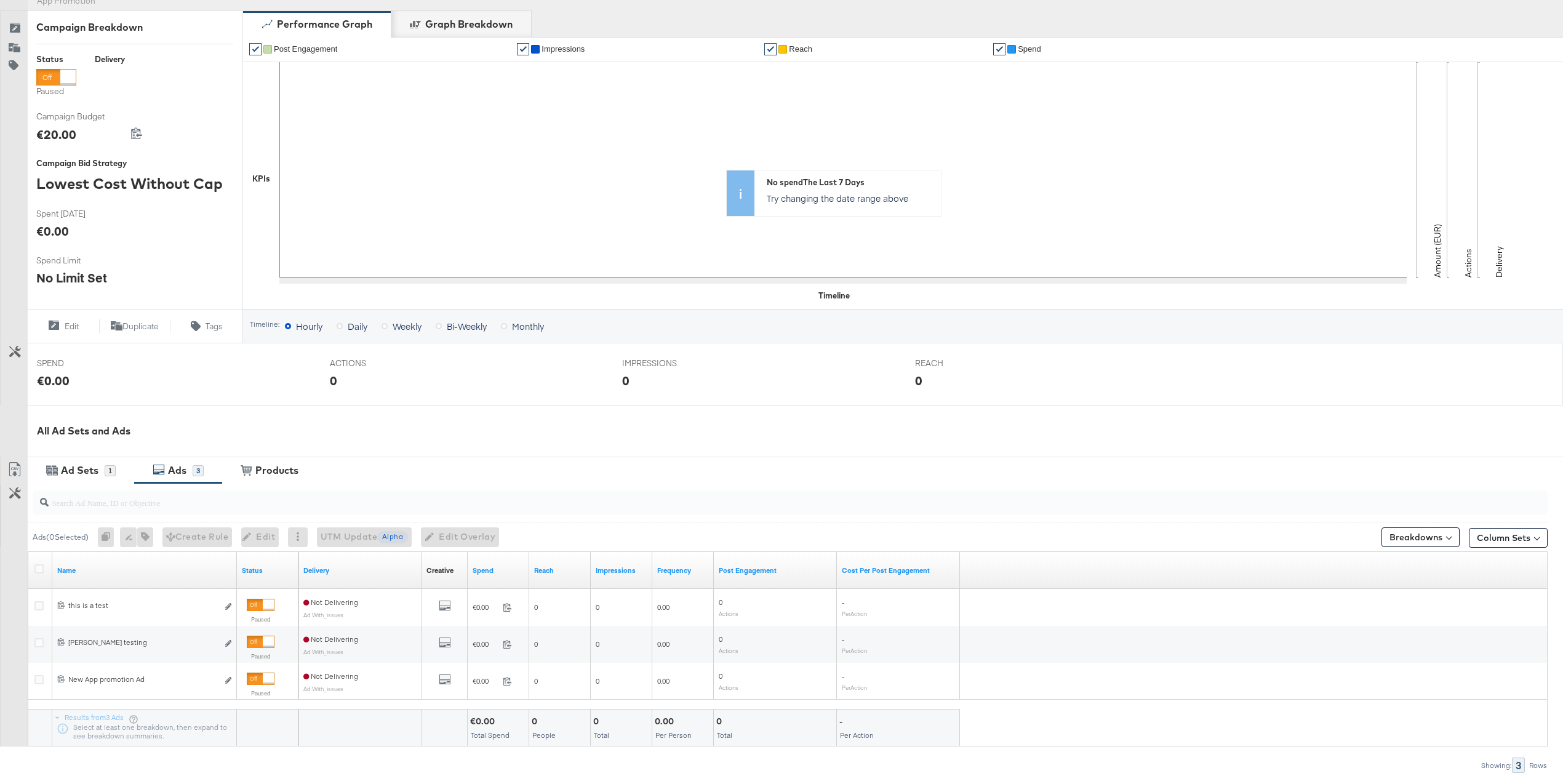
scroll to position [133, 0]
